Goal: Task Accomplishment & Management: Manage account settings

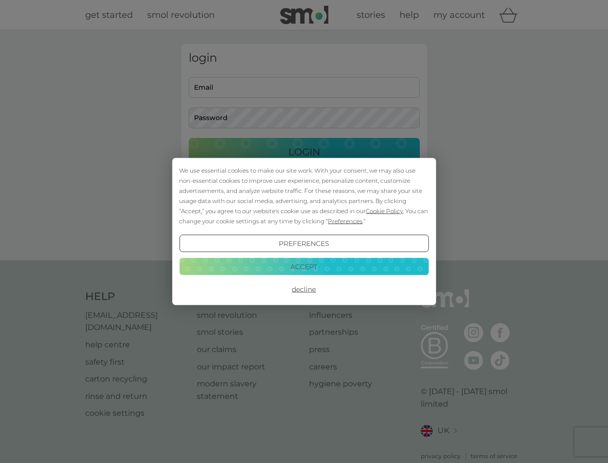
click at [385, 211] on span "Cookie Policy" at bounding box center [384, 210] width 37 height 7
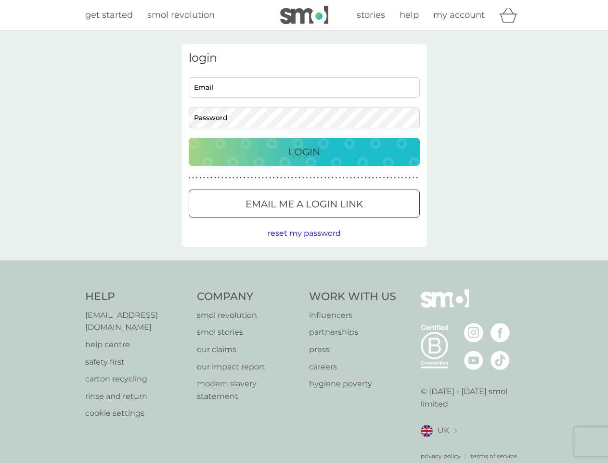
click at [344, 221] on div "login Email Password Login ● ● ● ● ● ● ● ● ● ● ● ● ● ● ● ● ● ● ● ● ● ● ● ● ● ● …" at bounding box center [305, 145] width 246 height 203
click at [304, 243] on div "login Email Password Login ● ● ● ● ● ● ● ● ● ● ● ● ● ● ● ● ● ● ● ● ● ● ● ● ● ● …" at bounding box center [305, 145] width 246 height 203
click at [304, 289] on div "Help [EMAIL_ADDRESS][DOMAIN_NAME] help centre safety first carton recycling rin…" at bounding box center [304, 374] width 438 height 171
click at [304, 266] on div "Help [EMAIL_ADDRESS][DOMAIN_NAME] help centre safety first carton recycling rin…" at bounding box center [304, 374] width 608 height 229
